Goal: Find specific page/section

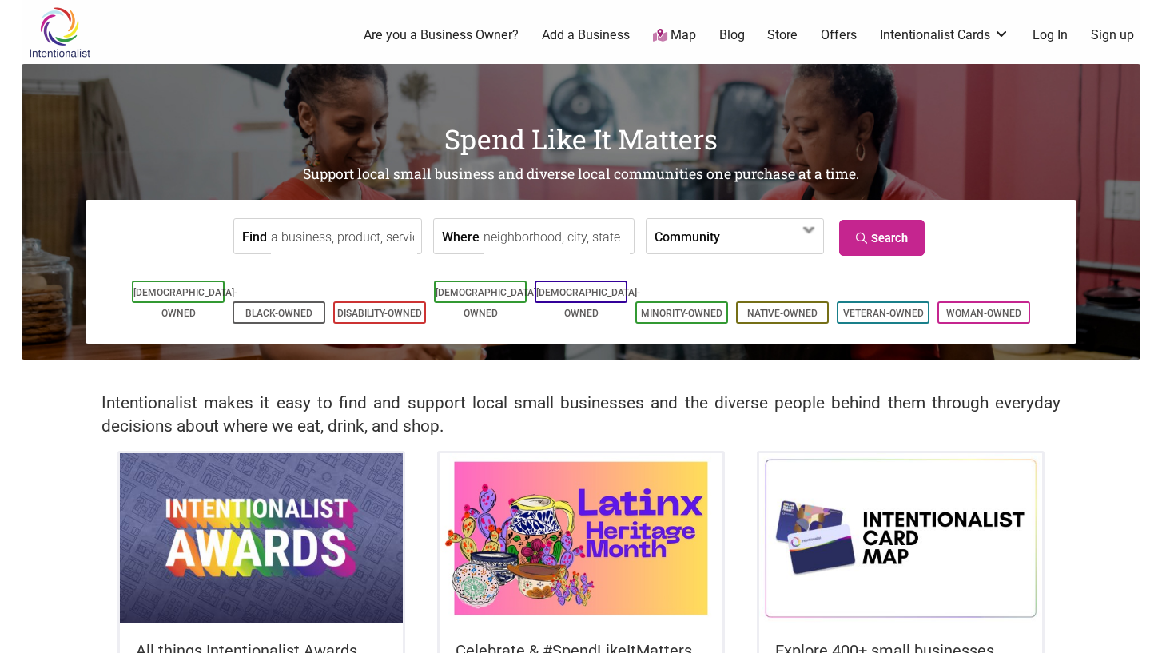
click at [346, 234] on input "Find" at bounding box center [344, 237] width 146 height 36
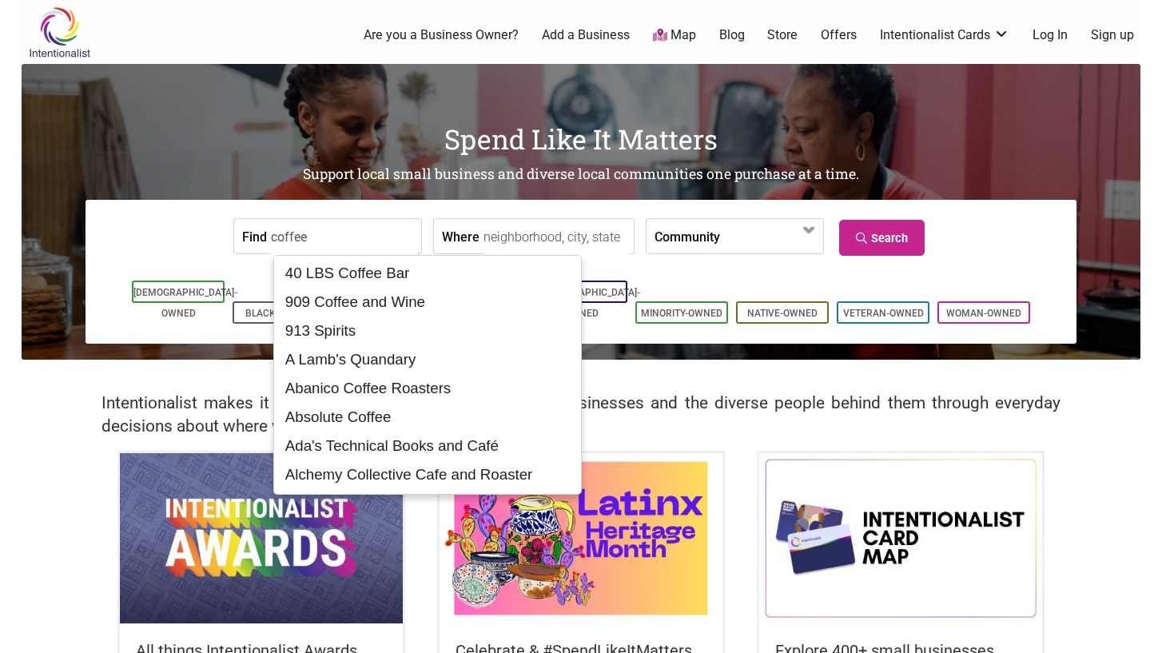
type input "coffee"
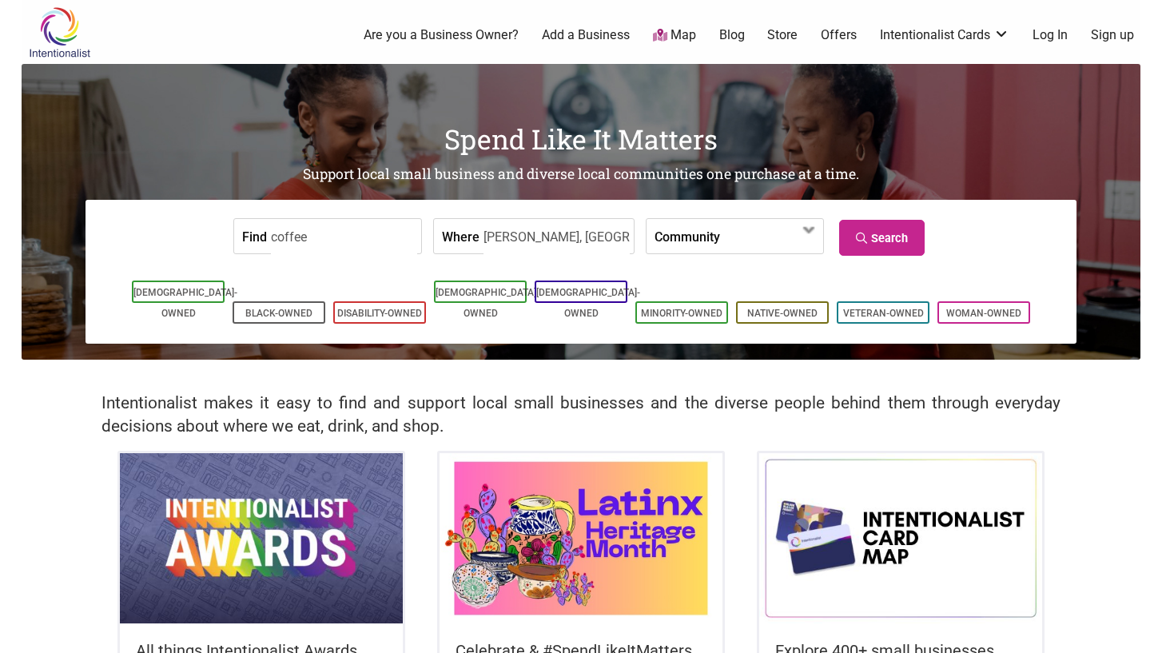
type input "ballard, seattle, wa"
click at [857, 233] on icon at bounding box center [863, 238] width 15 height 11
drag, startPoint x: 368, startPoint y: 242, endPoint x: 274, endPoint y: 230, distance: 95.1
click at [274, 230] on input "coffee" at bounding box center [344, 237] width 146 height 36
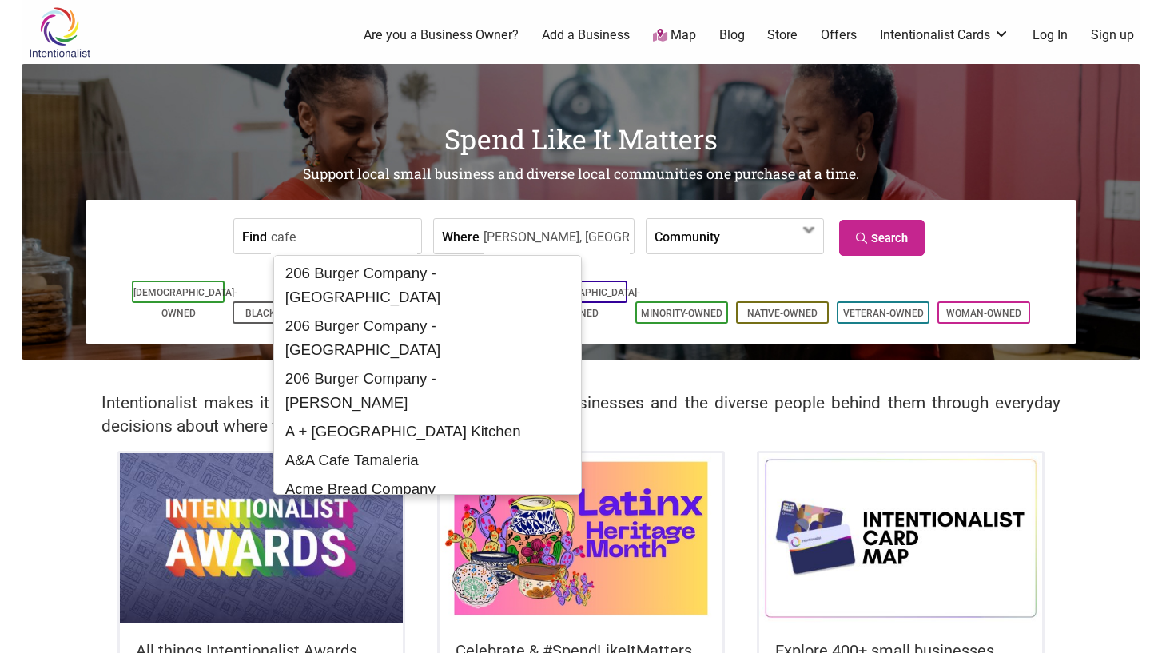
click at [359, 219] on input "cafe" at bounding box center [344, 237] width 146 height 36
type input "cafe"
click at [532, 236] on input "ballard, seattle, wa" at bounding box center [557, 237] width 146 height 36
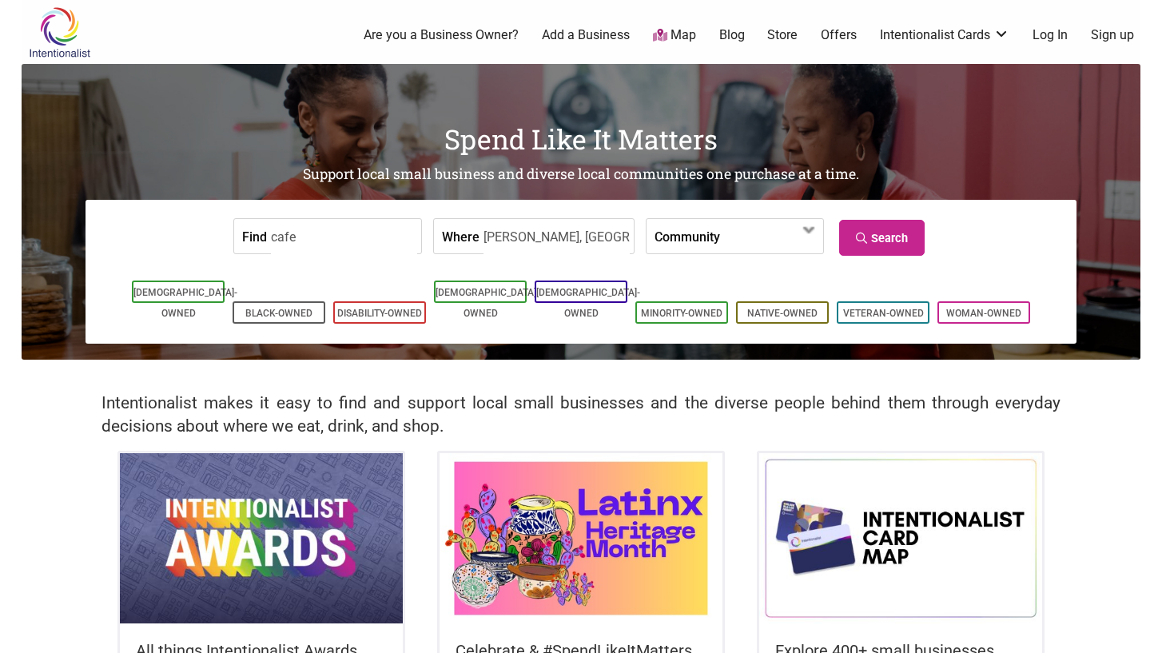
drag, startPoint x: 583, startPoint y: 239, endPoint x: 471, endPoint y: 238, distance: 112.7
click at [471, 238] on div "Where ballard, seattle, wa" at bounding box center [533, 236] width 201 height 36
type input "ballard"
click at [665, 141] on h1 "Spend Like It Matters" at bounding box center [581, 139] width 1119 height 38
click at [870, 223] on link "Search" at bounding box center [882, 238] width 86 height 36
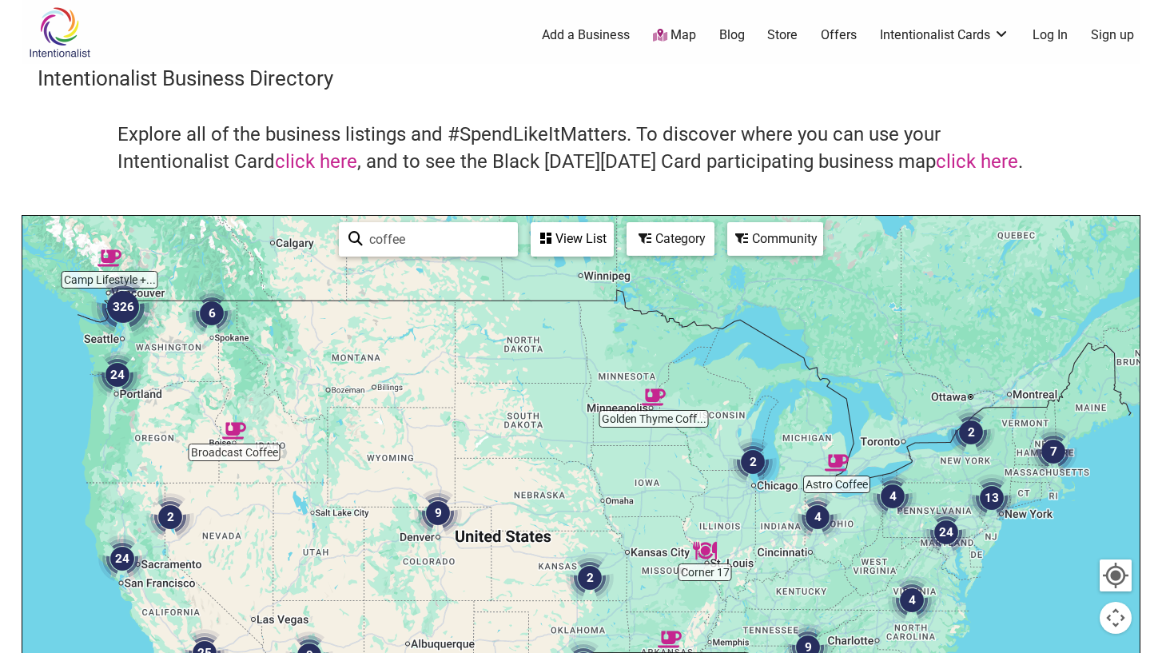
click at [120, 340] on div at bounding box center [580, 527] width 1117 height 622
click at [109, 345] on div at bounding box center [580, 527] width 1117 height 622
click at [686, 247] on div "Category" at bounding box center [670, 239] width 85 height 30
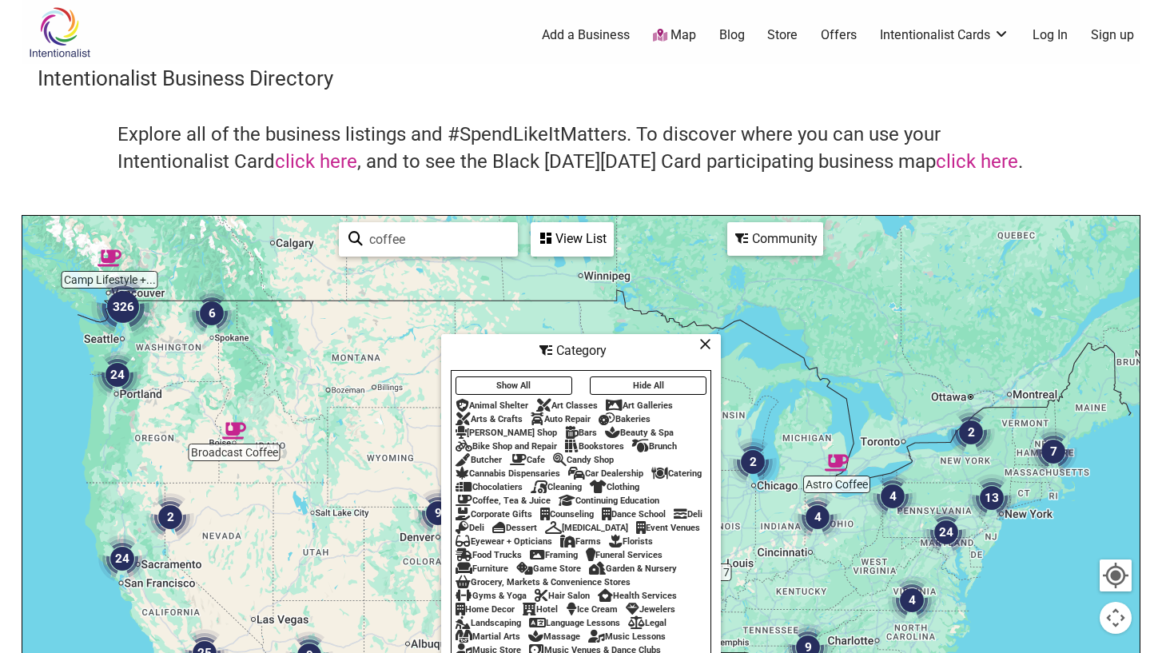
click at [529, 455] on div "Cafe" at bounding box center [527, 460] width 35 height 10
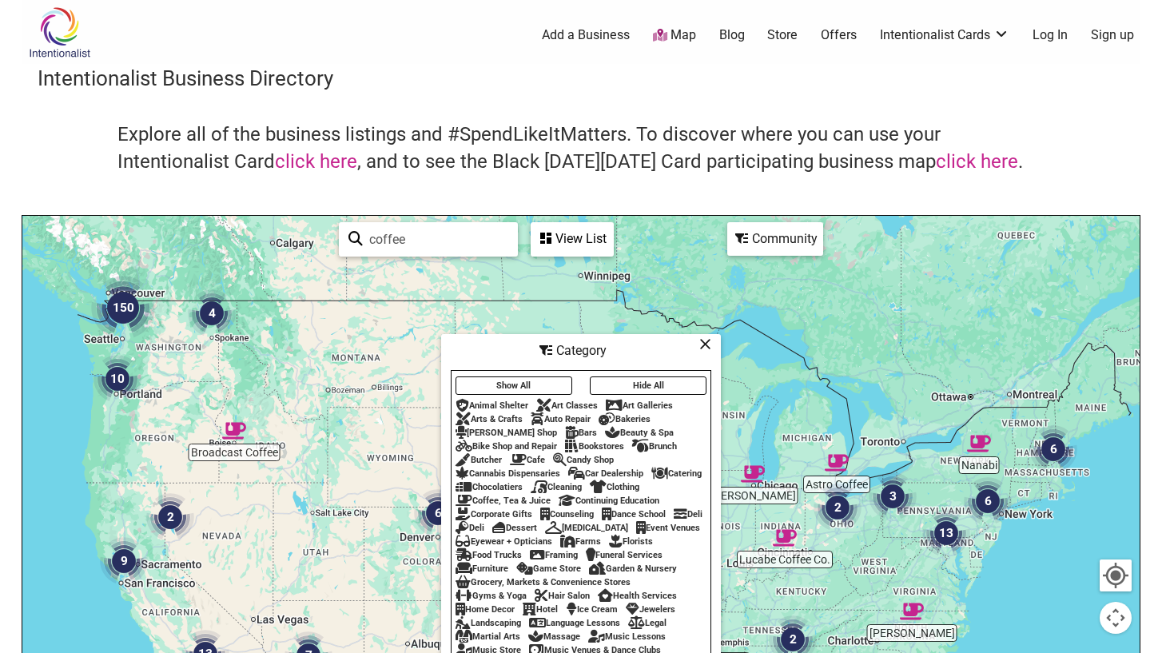
click at [519, 460] on icon at bounding box center [518, 460] width 17 height 1
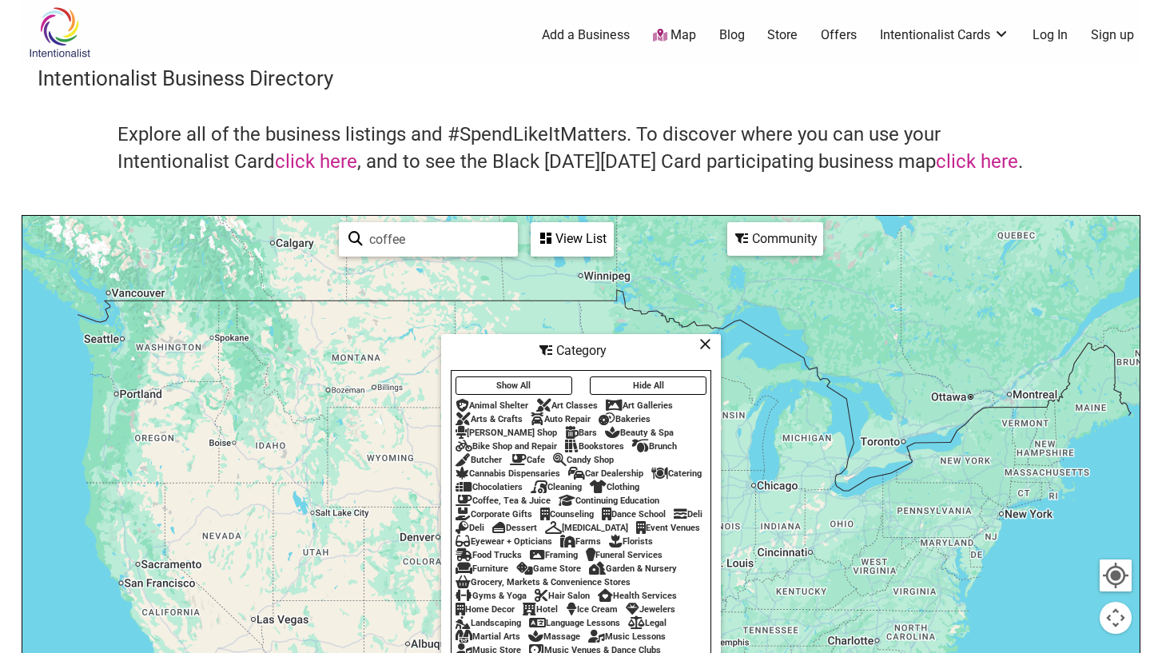
drag, startPoint x: 435, startPoint y: 236, endPoint x: 360, endPoint y: 235, distance: 75.1
click at [360, 235] on div "coffee See All" at bounding box center [428, 239] width 160 height 31
type input "cafe, [PERSON_NAME]"
click at [585, 241] on div "View List" at bounding box center [572, 239] width 80 height 30
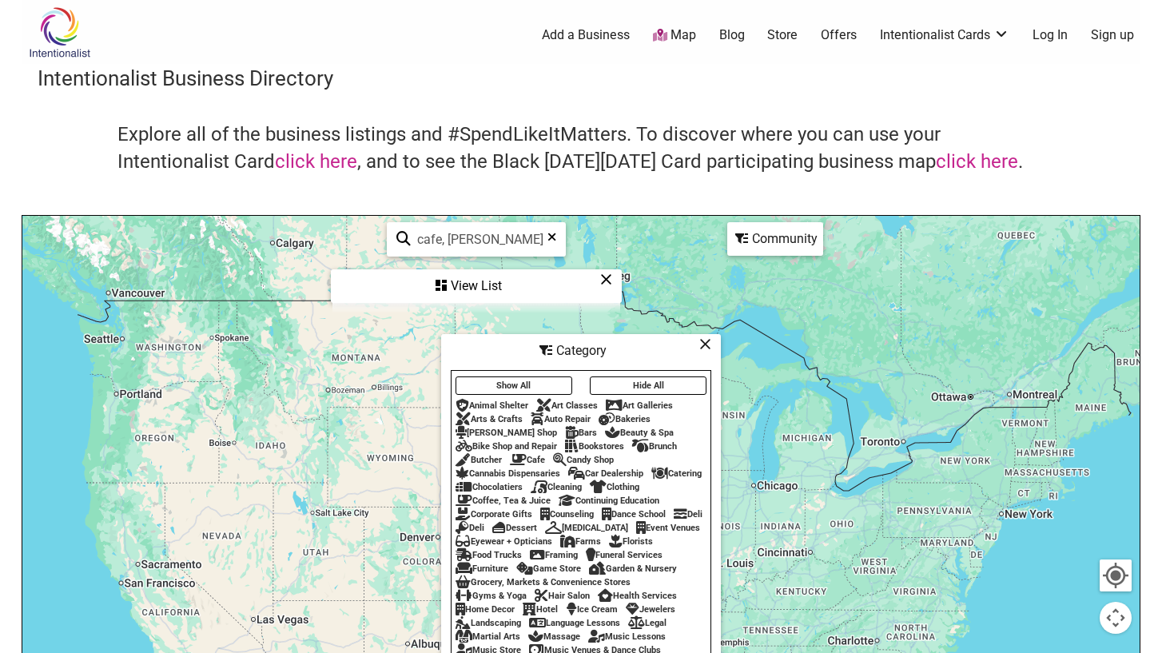
click at [609, 140] on h4 "Explore all of the business listings and #SpendLikeItMatters. To discover where…" at bounding box center [580, 148] width 927 height 54
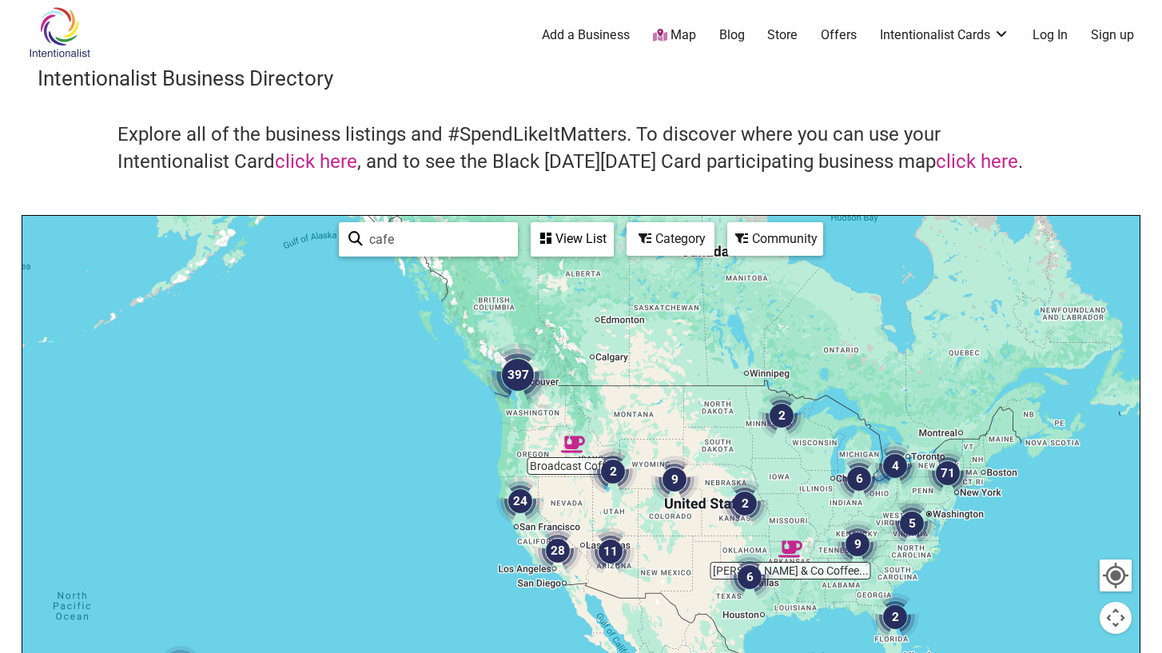
click at [528, 432] on div at bounding box center [580, 527] width 1117 height 622
click at [527, 424] on div at bounding box center [580, 527] width 1117 height 622
click at [1114, 614] on button "Map camera controls" at bounding box center [1116, 618] width 32 height 32
click at [1121, 571] on div at bounding box center [1115, 575] width 29 height 29
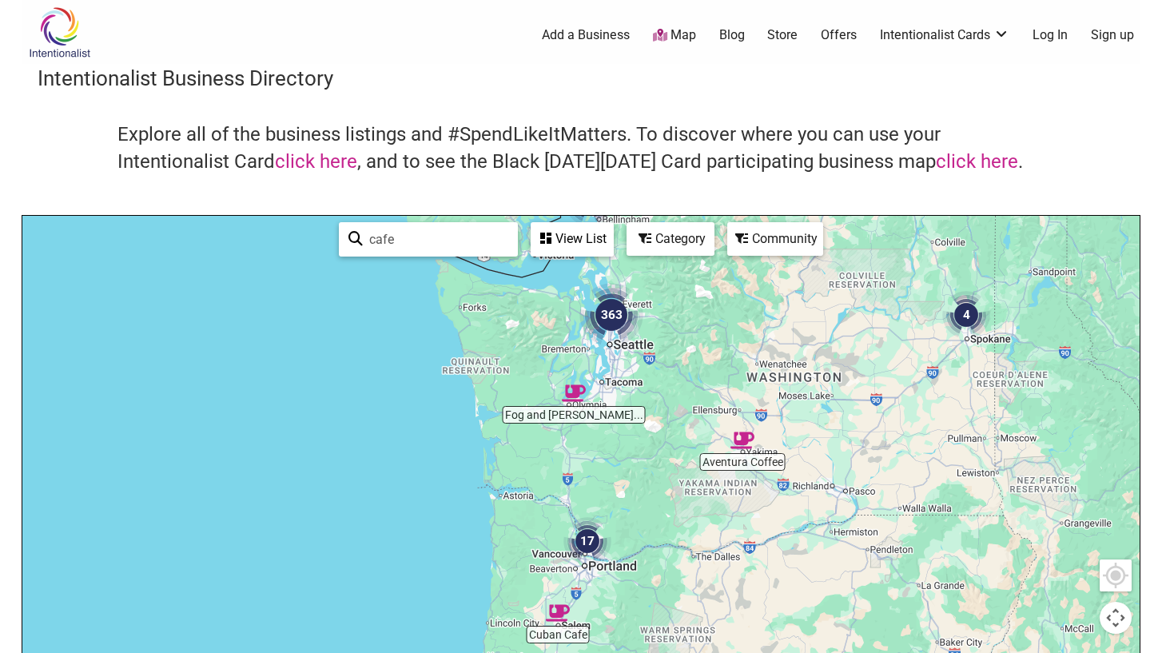
click at [609, 347] on div at bounding box center [580, 527] width 1117 height 622
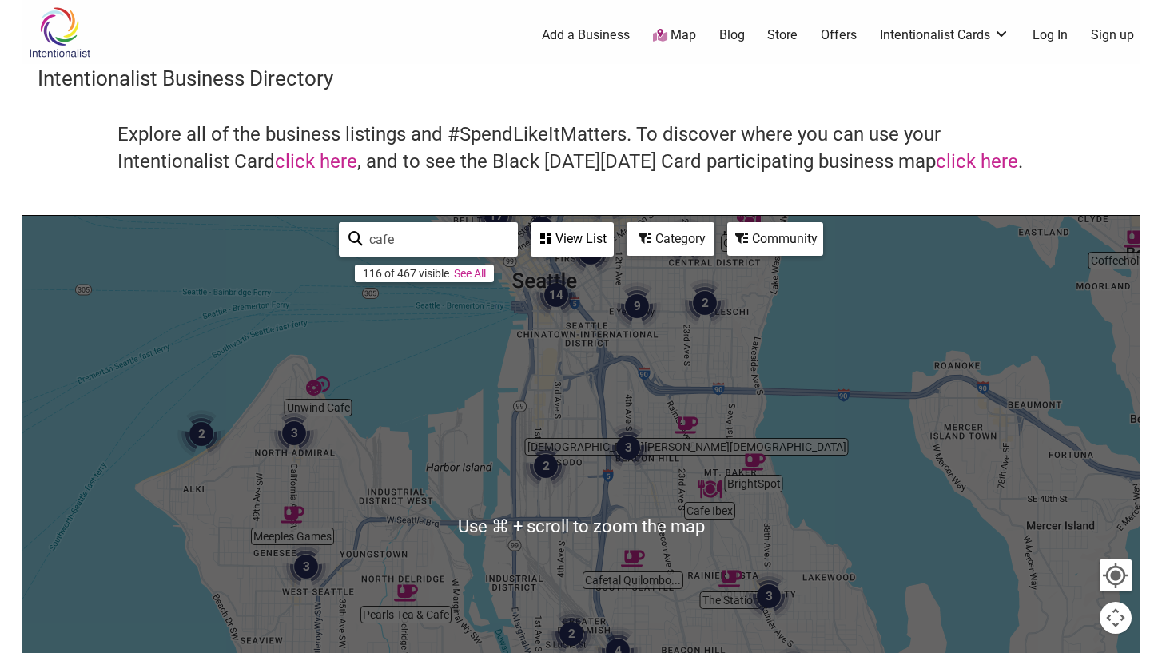
click at [563, 354] on div at bounding box center [580, 527] width 1117 height 622
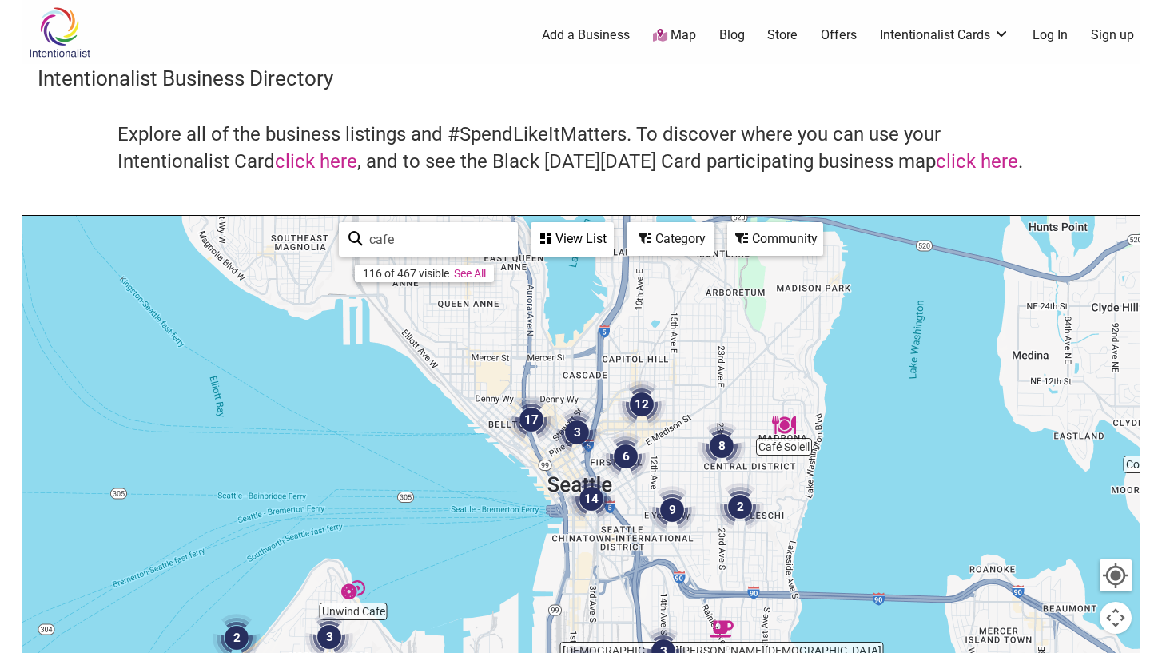
drag, startPoint x: 563, startPoint y: 354, endPoint x: 599, endPoint y: 560, distance: 209.4
